Goal: Task Accomplishment & Management: Complete application form

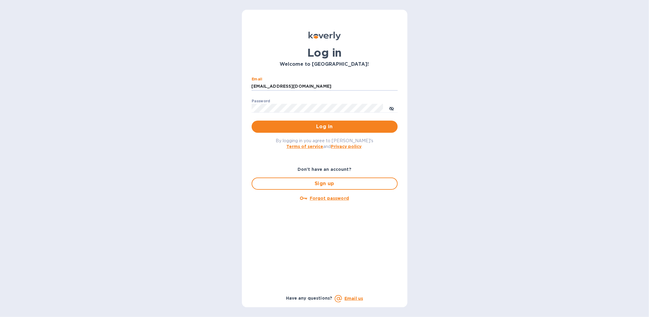
drag, startPoint x: 417, startPoint y: 147, endPoint x: 356, endPoint y: 134, distance: 62.6
click at [414, 147] on div "Log in Welcome to [GEOGRAPHIC_DATA]! Email [EMAIL_ADDRESS][DOMAIN_NAME] ​ Passw…" at bounding box center [324, 158] width 649 height 317
click at [351, 124] on span "Log in" at bounding box center [324, 126] width 136 height 7
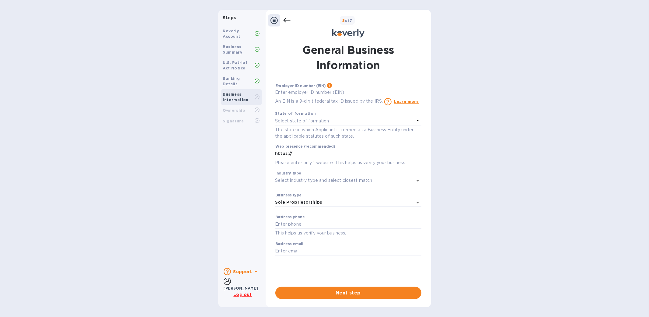
drag, startPoint x: 627, startPoint y: 1, endPoint x: 478, endPoint y: 84, distance: 170.5
click at [478, 84] on div "Steps Koverly Account Business Summary U.S. Patriot Act Notice Banking Details …" at bounding box center [324, 158] width 649 height 297
click at [343, 293] on span "Next step" at bounding box center [348, 292] width 136 height 7
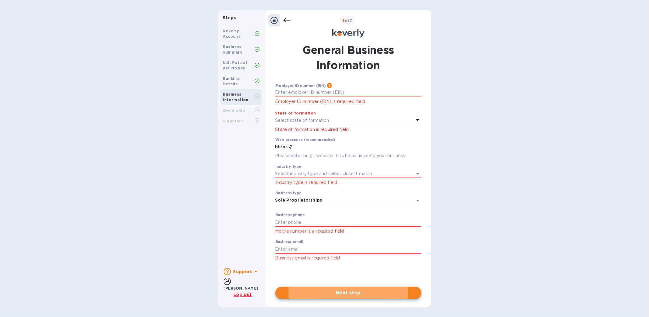
click at [237, 285] on div "[PERSON_NAME]" at bounding box center [240, 288] width 35 height 6
click at [229, 285] on icon at bounding box center [226, 280] width 7 height 7
click at [227, 285] on icon at bounding box center [226, 280] width 7 height 7
click at [239, 285] on div "[PERSON_NAME]" at bounding box center [240, 288] width 35 height 6
click at [240, 285] on b "[PERSON_NAME]" at bounding box center [240, 287] width 35 height 5
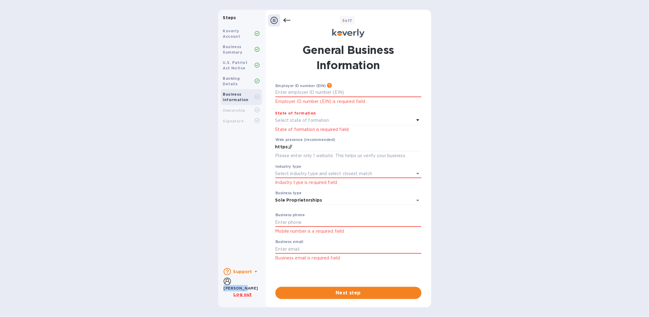
click at [240, 285] on b "[PERSON_NAME]" at bounding box center [240, 287] width 35 height 5
click at [229, 284] on icon at bounding box center [226, 280] width 7 height 7
click at [226, 284] on icon at bounding box center [226, 280] width 7 height 7
click at [327, 94] on input "text" at bounding box center [348, 92] width 146 height 9
click at [238, 49] on b "Business Summary" at bounding box center [232, 49] width 19 height 10
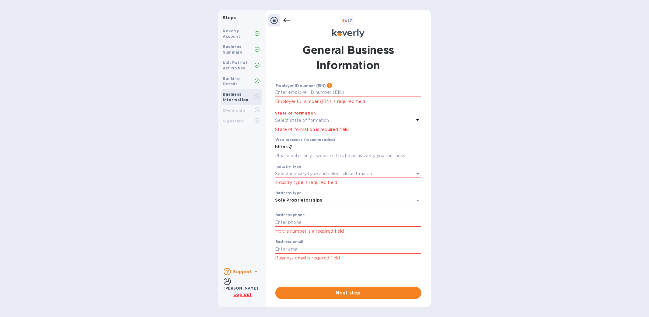
click at [240, 80] on b "Banking Details" at bounding box center [231, 81] width 17 height 10
click at [278, 19] on div at bounding box center [274, 20] width 12 height 12
click at [283, 19] on icon at bounding box center [286, 20] width 7 height 7
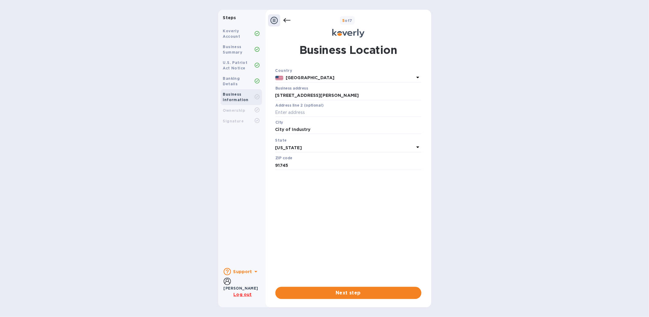
click at [273, 21] on icon at bounding box center [273, 20] width 7 height 7
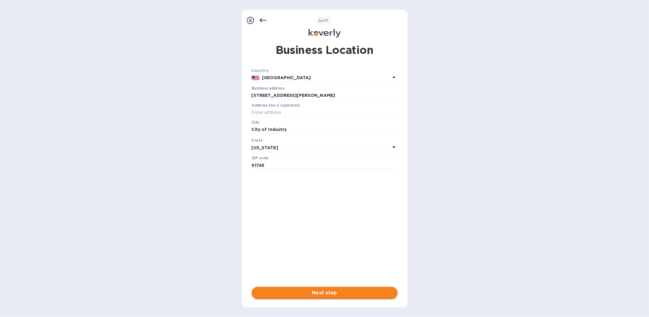
click at [336, 288] on button "Next step" at bounding box center [324, 292] width 146 height 12
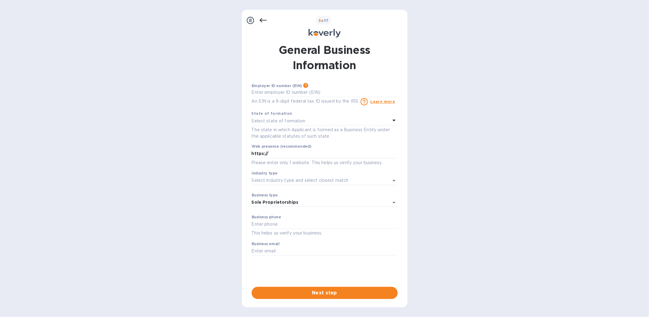
click at [261, 19] on icon at bounding box center [262, 20] width 7 height 4
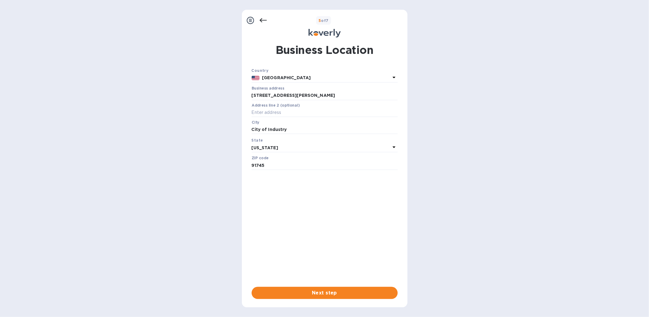
click at [251, 19] on icon at bounding box center [250, 20] width 7 height 7
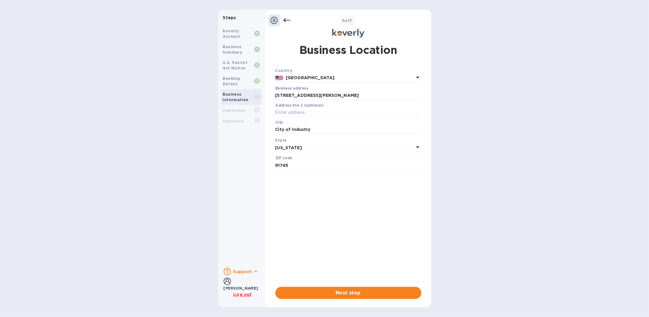
click at [244, 26] on div "Koverly Account" at bounding box center [240, 34] width 41 height 16
click at [232, 19] on b "Steps" at bounding box center [229, 17] width 13 height 5
click at [236, 35] on b "Koverly Account" at bounding box center [231, 34] width 17 height 10
click at [229, 80] on div "Banking Details" at bounding box center [239, 81] width 32 height 11
click at [225, 108] on div "Ownership" at bounding box center [240, 110] width 41 height 11
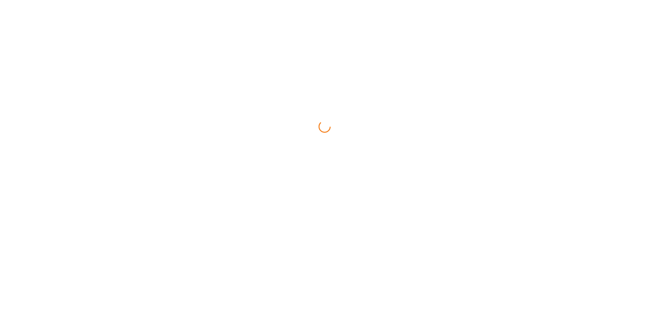
click at [355, 0] on html at bounding box center [324, 0] width 649 height 0
